Goal: Information Seeking & Learning: Learn about a topic

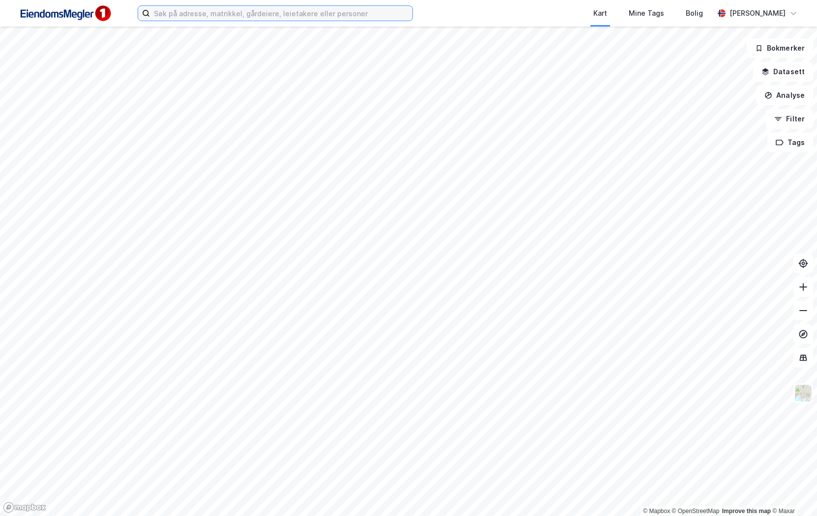
click at [198, 12] on input at bounding box center [281, 13] width 263 height 15
click at [186, 11] on input at bounding box center [281, 13] width 263 height 15
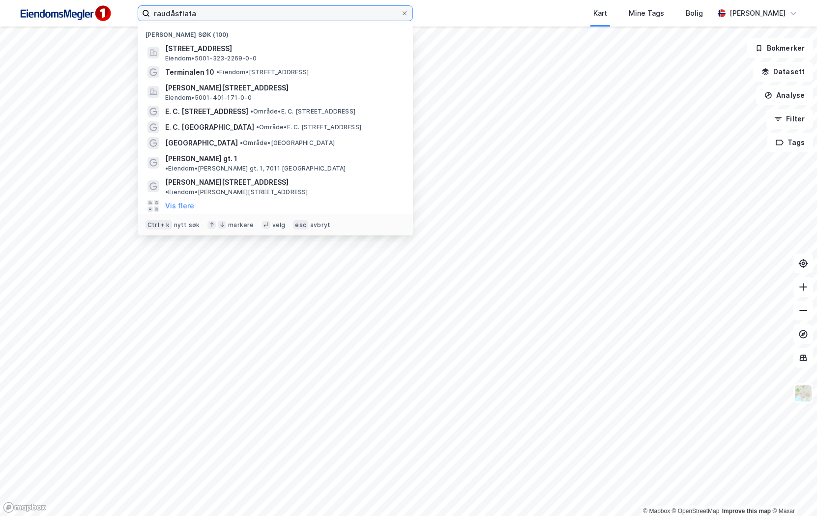
type input "raudåsflata"
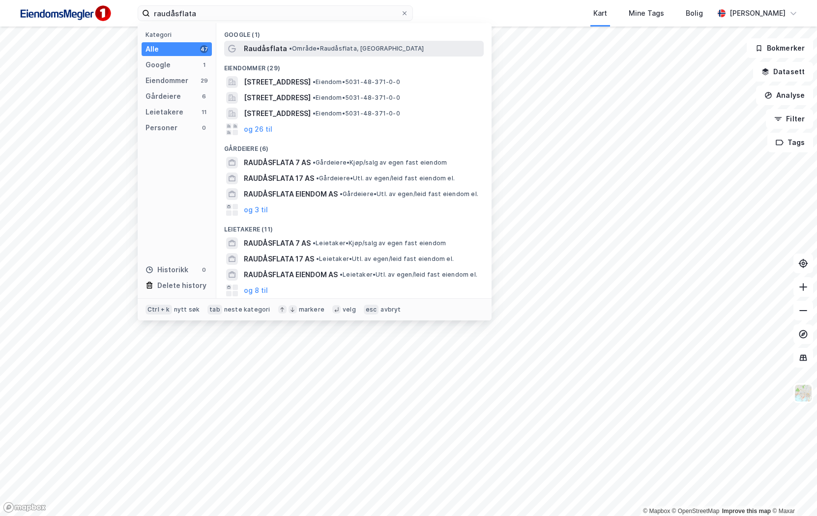
click at [259, 42] on div "Raudåsflata • Område • Raudåsflata, 7550 Hommelvik" at bounding box center [354, 49] width 260 height 16
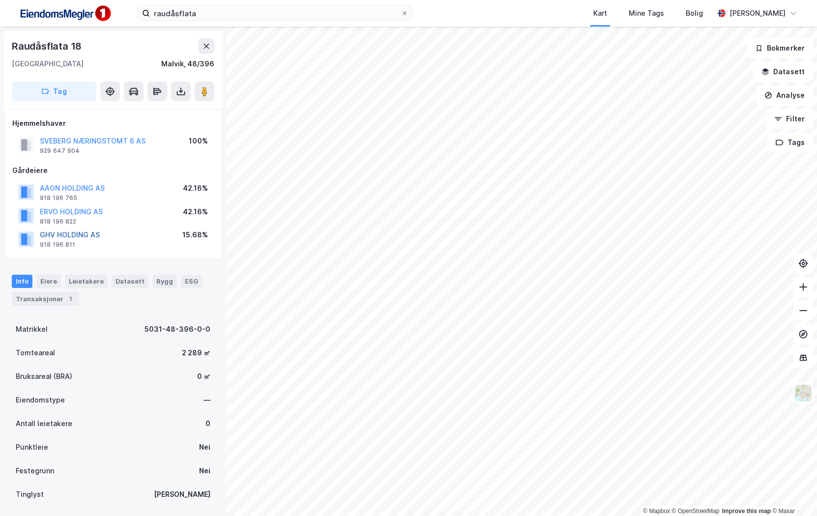
click at [0, 0] on button "GHV HOLDING AS" at bounding box center [0, 0] width 0 height 0
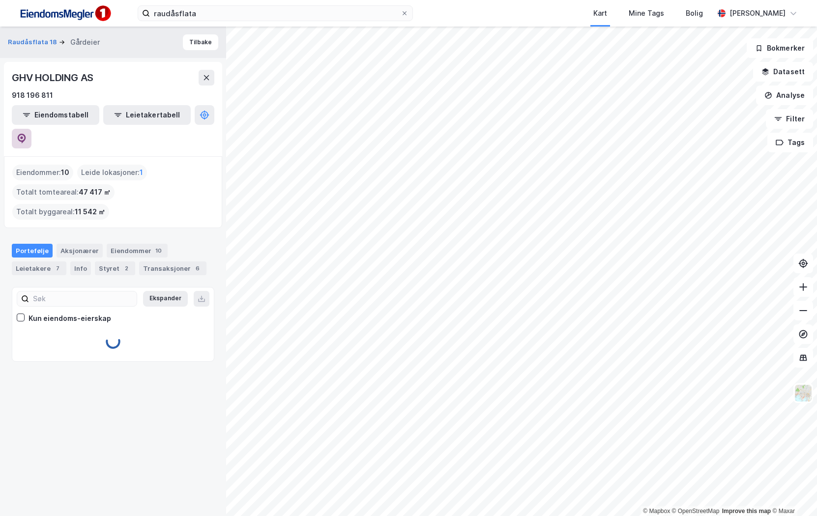
click at [31, 129] on button at bounding box center [22, 139] width 20 height 20
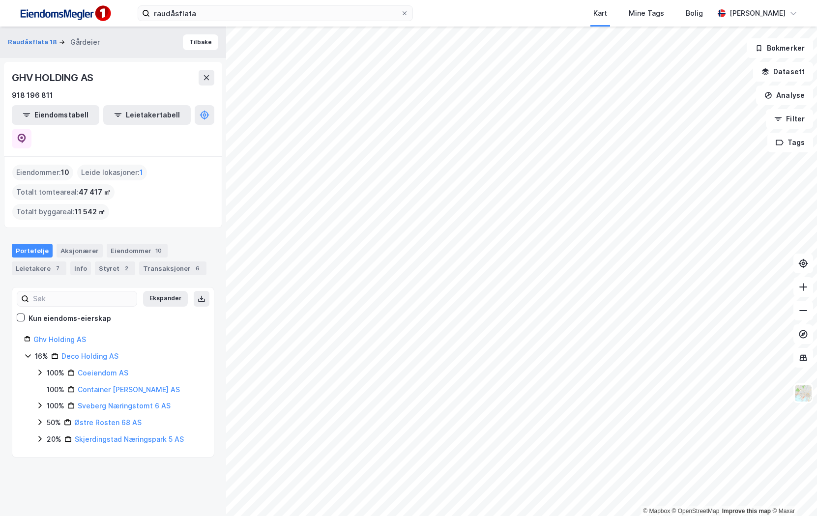
click at [296, 516] on html "raudåsflata Kart Mine Tags Bolig Fredrik Riseth © Mapbox © OpenStreetMap Improv…" at bounding box center [408, 258] width 817 height 516
